Goal: Check status

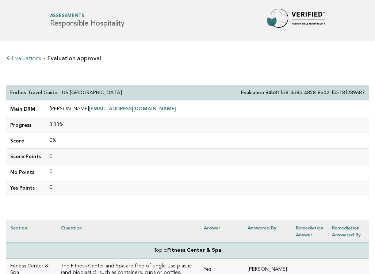
click at [31, 58] on link "Evaluations" at bounding box center [23, 59] width 35 height 6
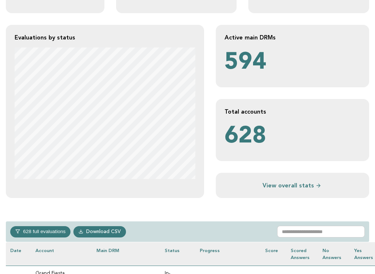
scroll to position [134, 0]
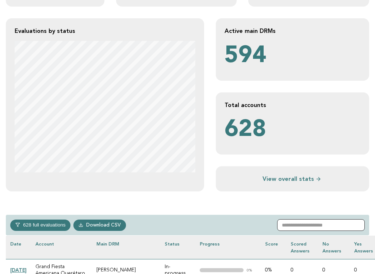
click at [299, 221] on input "text" at bounding box center [321, 225] width 88 height 12
paste input "**********"
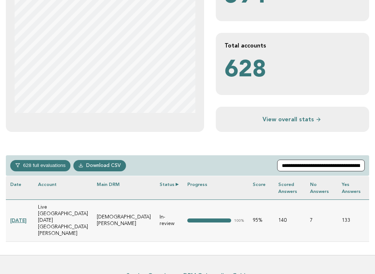
scroll to position [197, 0]
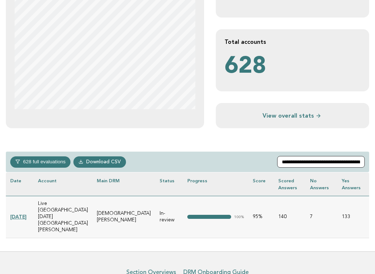
type input "**********"
click at [21, 214] on link "[DATE]" at bounding box center [18, 217] width 16 height 6
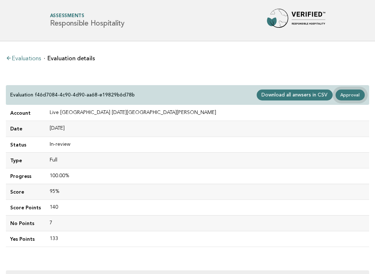
click at [355, 92] on link "Approval" at bounding box center [349, 94] width 29 height 11
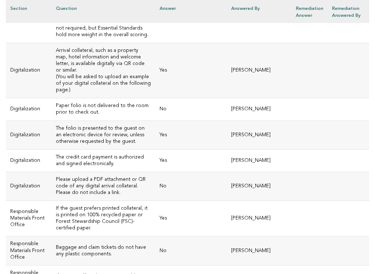
scroll to position [1901, 0]
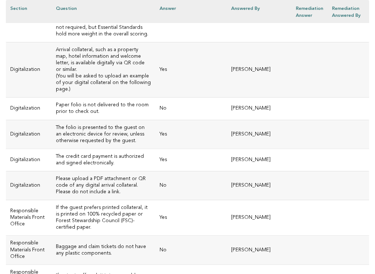
click at [107, 176] on h3 "Please upload a PDF attachment or QR code of any digital arrival collateral. Pl…" at bounding box center [103, 186] width 95 height 20
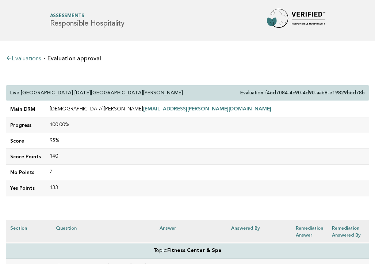
scroll to position [0, 0]
click at [64, 142] on td "95%" at bounding box center [207, 141] width 324 height 16
click at [10, 91] on div "Live Aqua Urban Resort San Miguel de Allende Evaluation f46d7084-4c90-4d90-aa68…" at bounding box center [187, 93] width 363 height 16
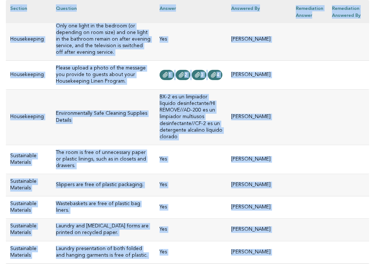
scroll to position [3901, 0]
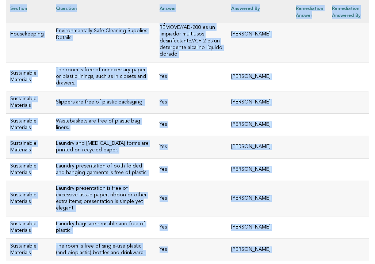
drag, startPoint x: 11, startPoint y: 91, endPoint x: 270, endPoint y: 87, distance: 259.6
copy div "Live Aqua Urban Resort San Miguel de Allende Evaluation f46d7084-4c90-4d90-aa68…"
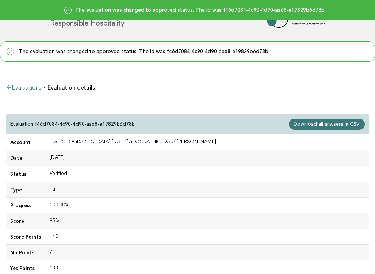
click at [145, 93] on div "Evaluations Evaluation details Evaluation f46d7084-4c90-4d90-aa68-e19829b6d78b …" at bounding box center [187, 246] width 375 height 353
